Goal: Navigation & Orientation: Go to known website

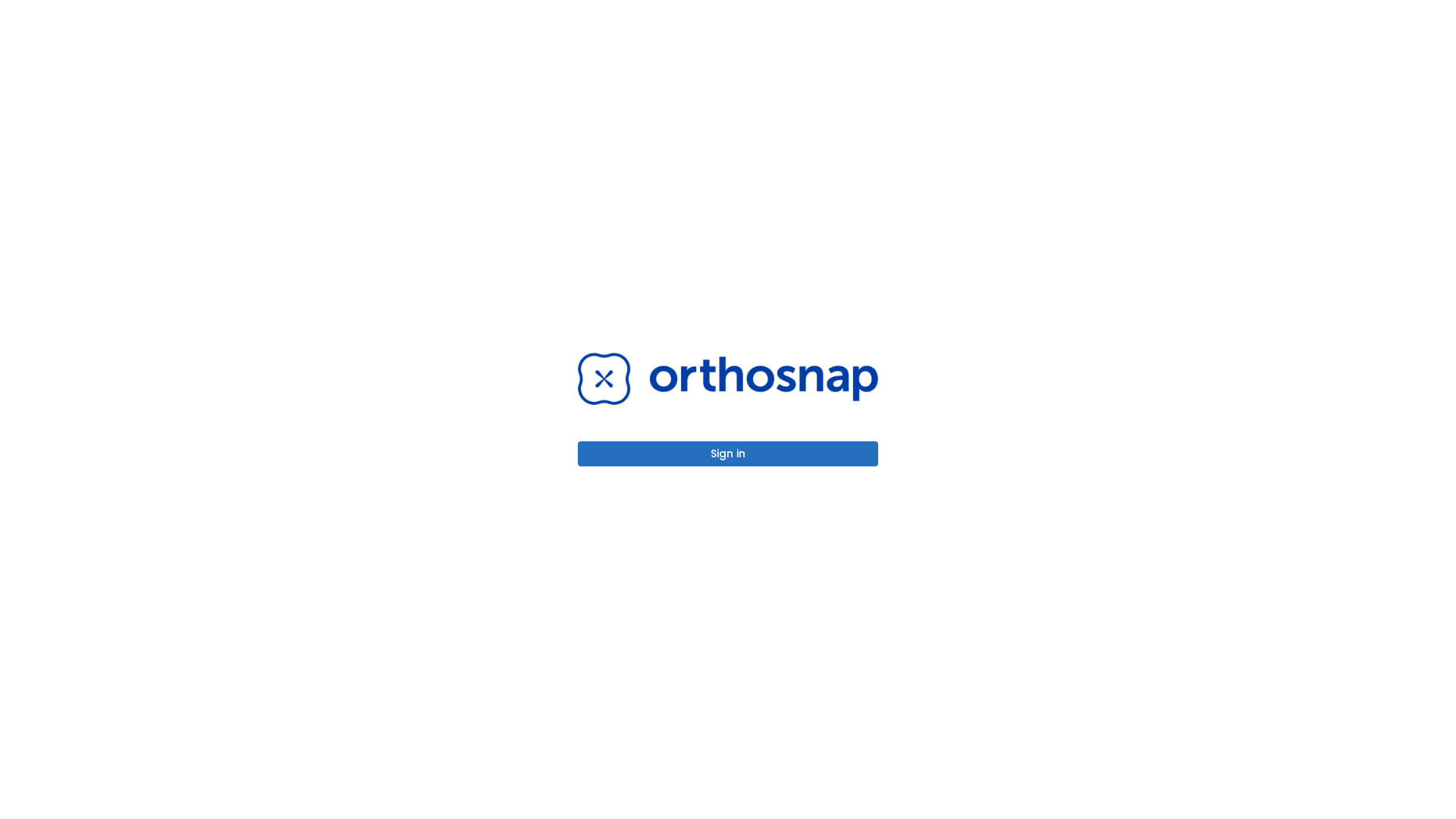
click at [728, 453] on button "Sign in" at bounding box center [727, 453] width 300 height 25
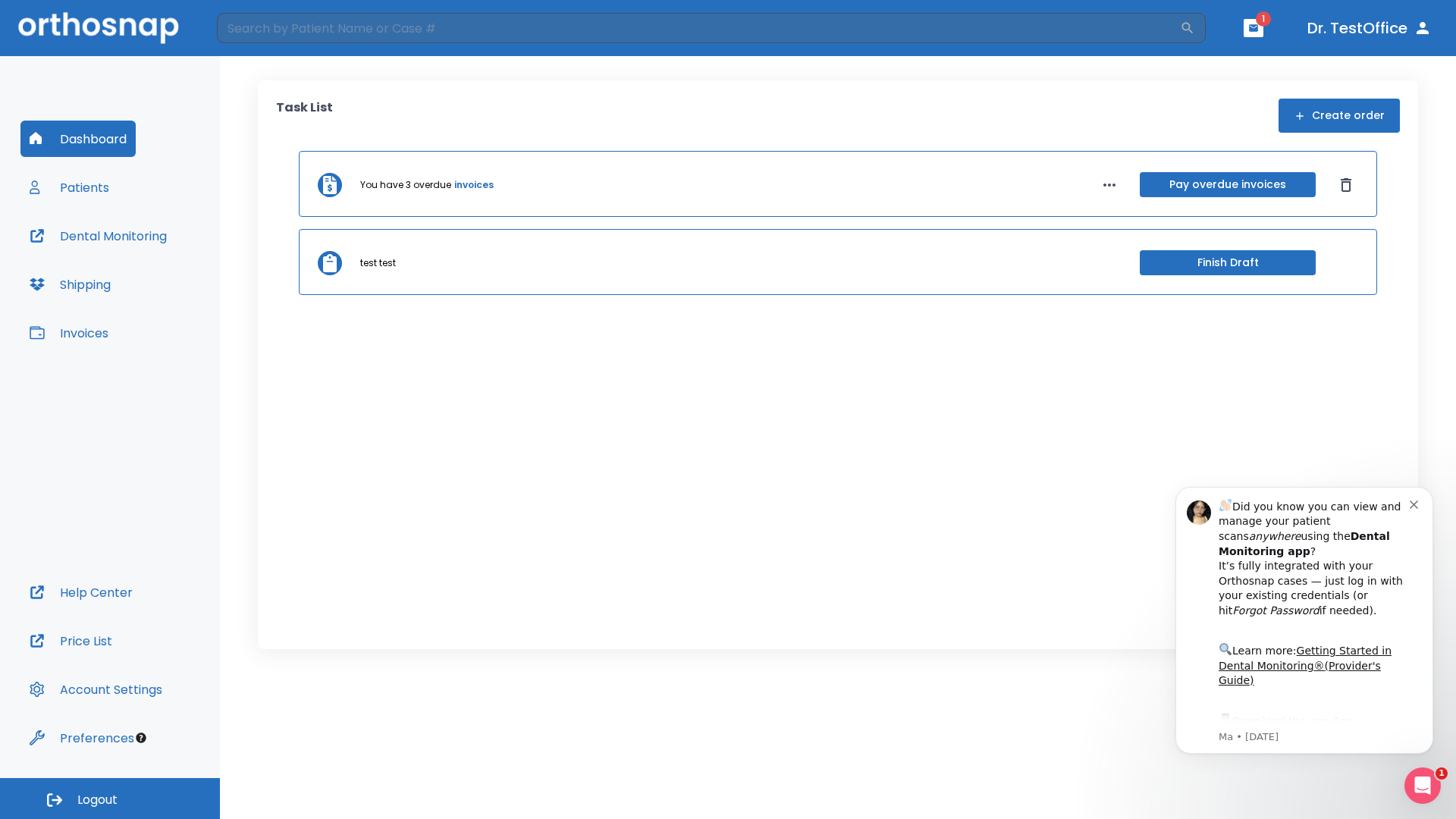
click at [110, 798] on span "Logout" at bounding box center [98, 799] width 40 height 17
